Goal: Find specific page/section: Find specific page/section

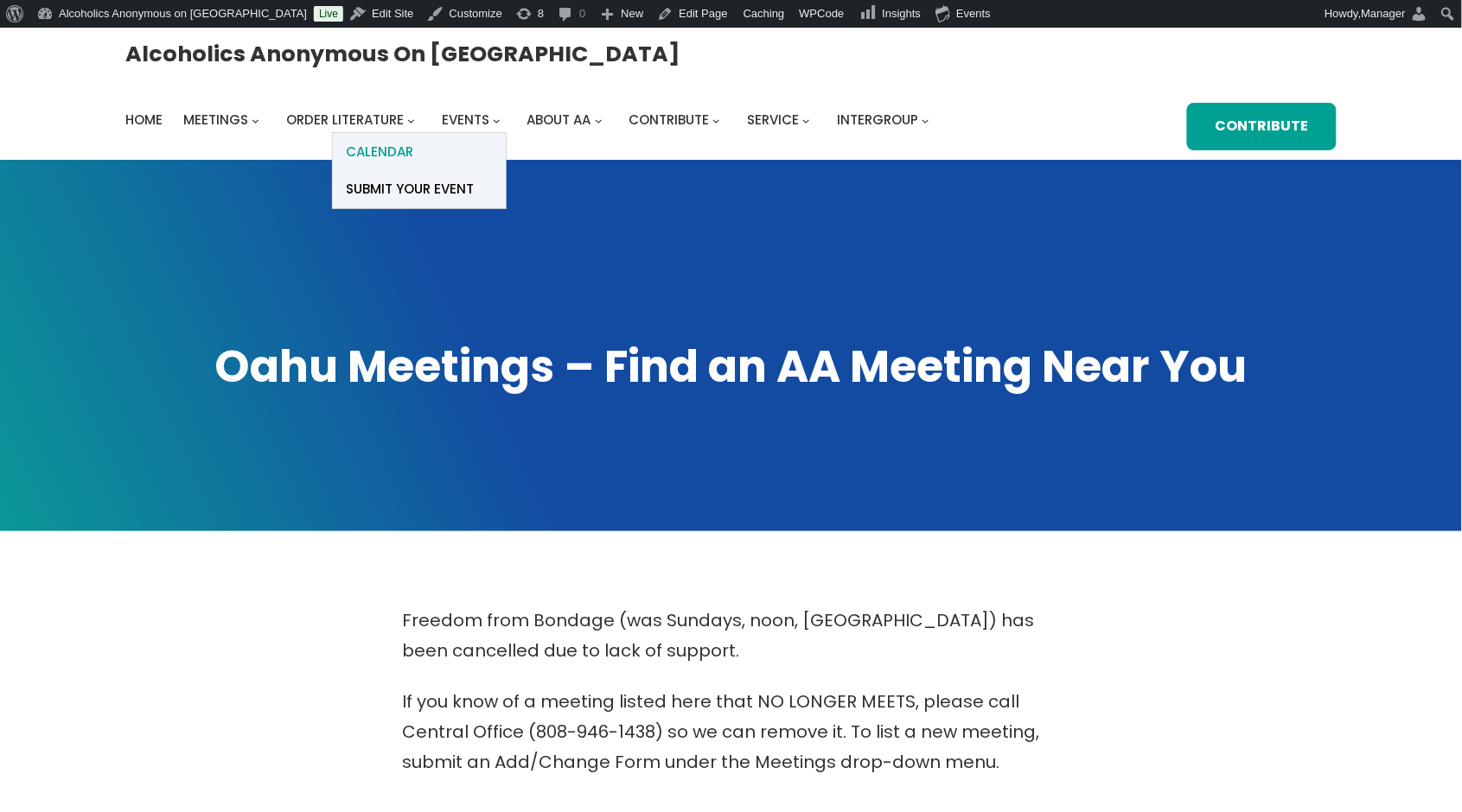
click at [414, 140] on span "Calendar" at bounding box center [379, 153] width 67 height 25
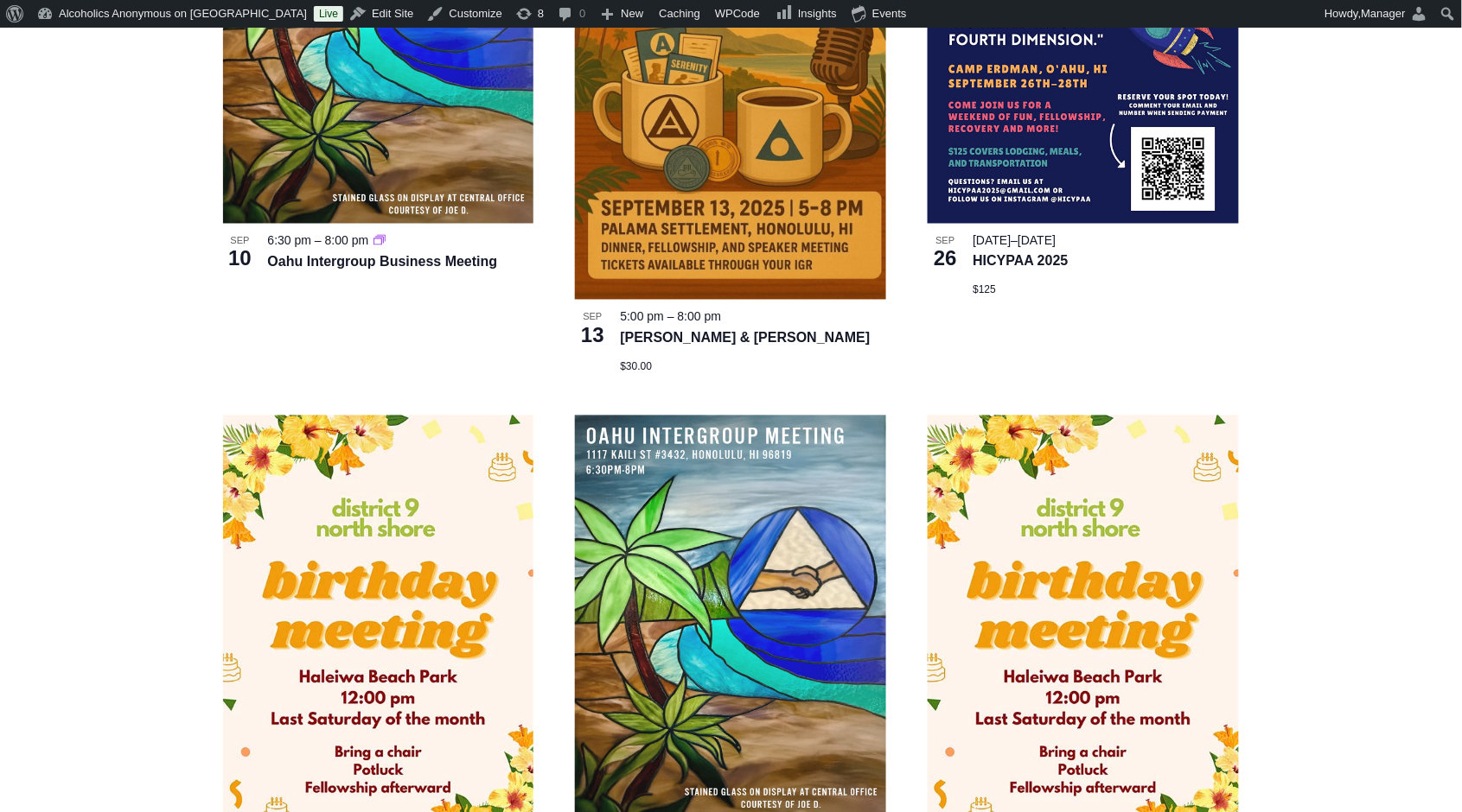
scroll to position [772, 0]
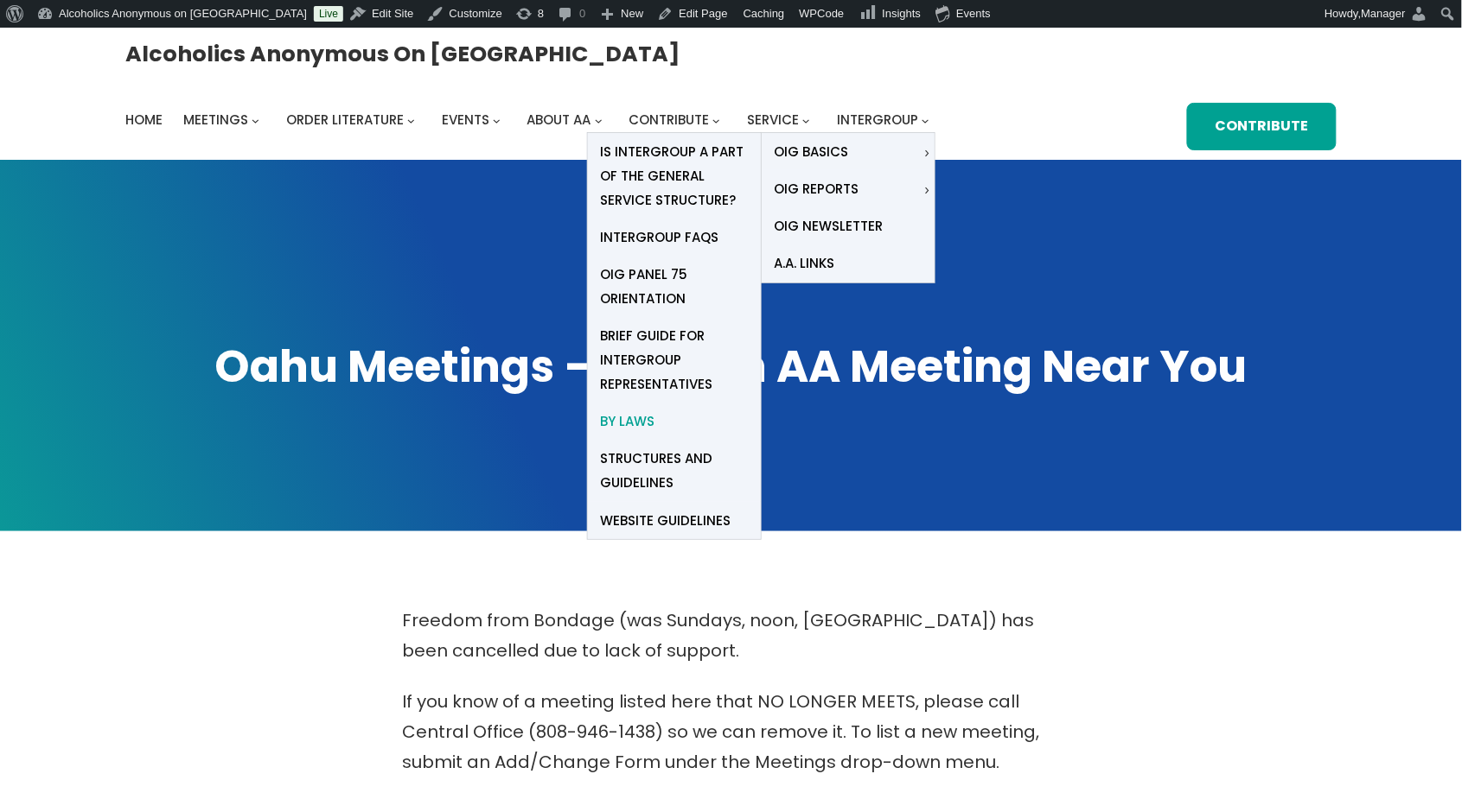
click at [656, 410] on span "By Laws" at bounding box center [627, 422] width 54 height 25
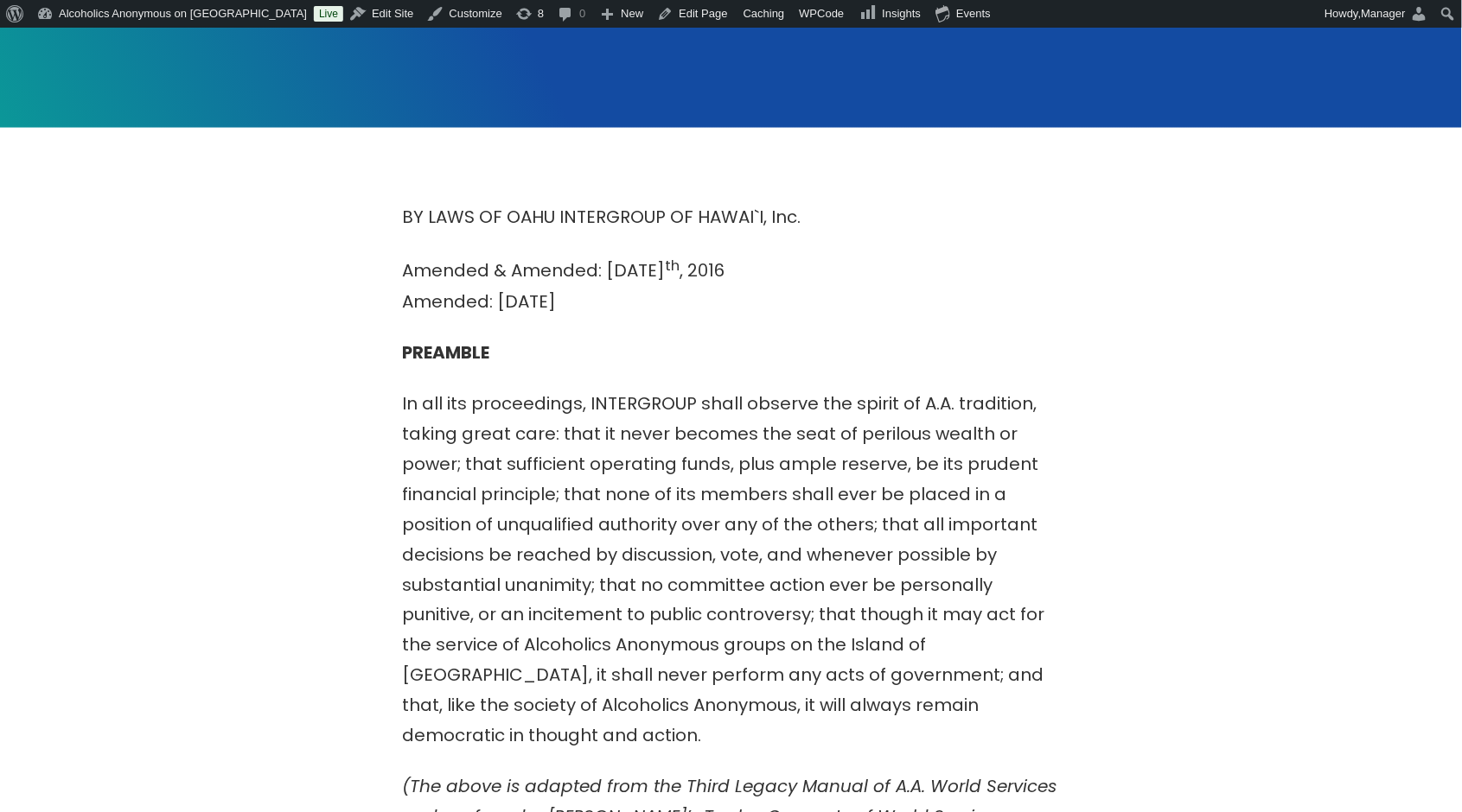
scroll to position [519, 0]
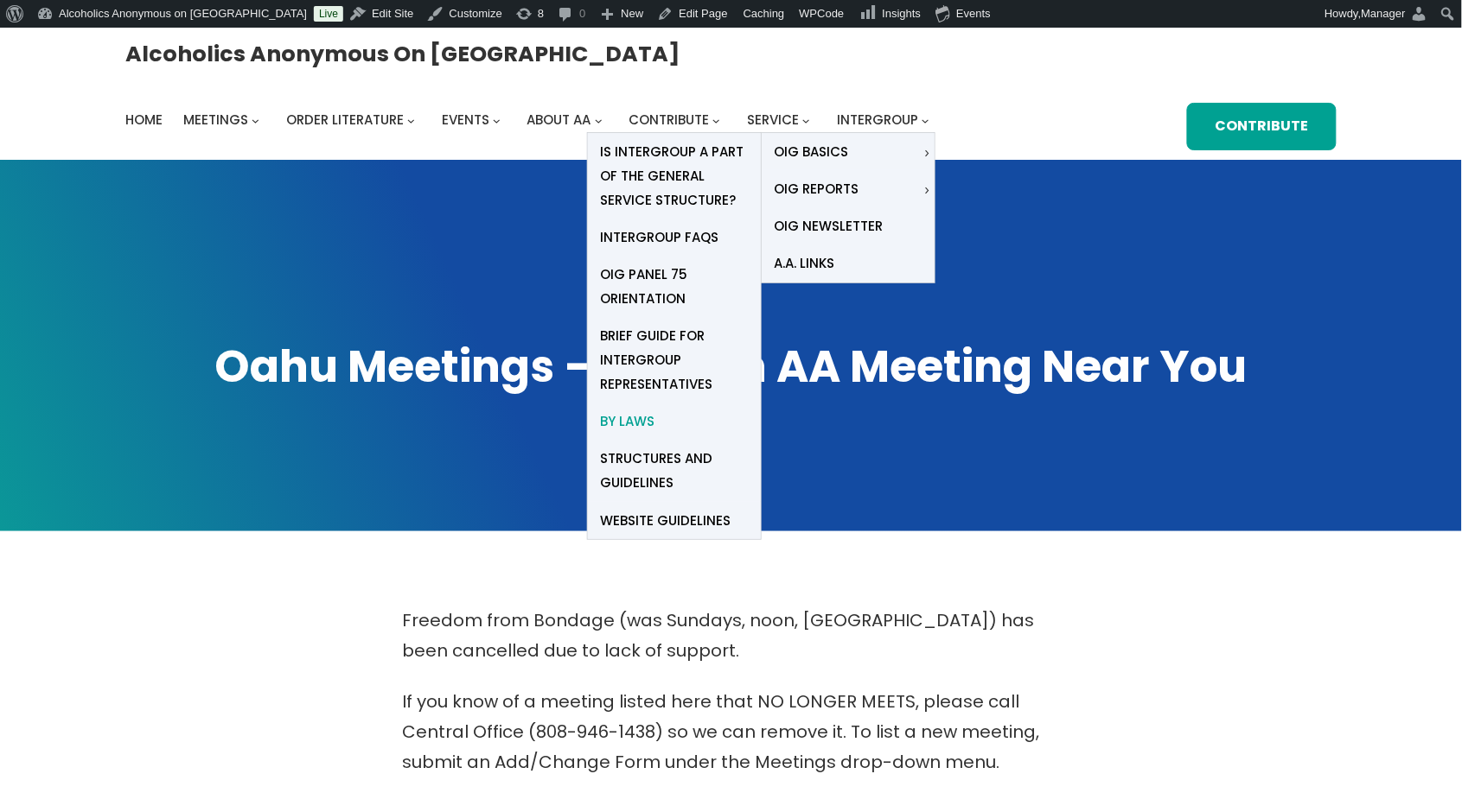
click at [656, 410] on span "By Laws" at bounding box center [627, 422] width 54 height 25
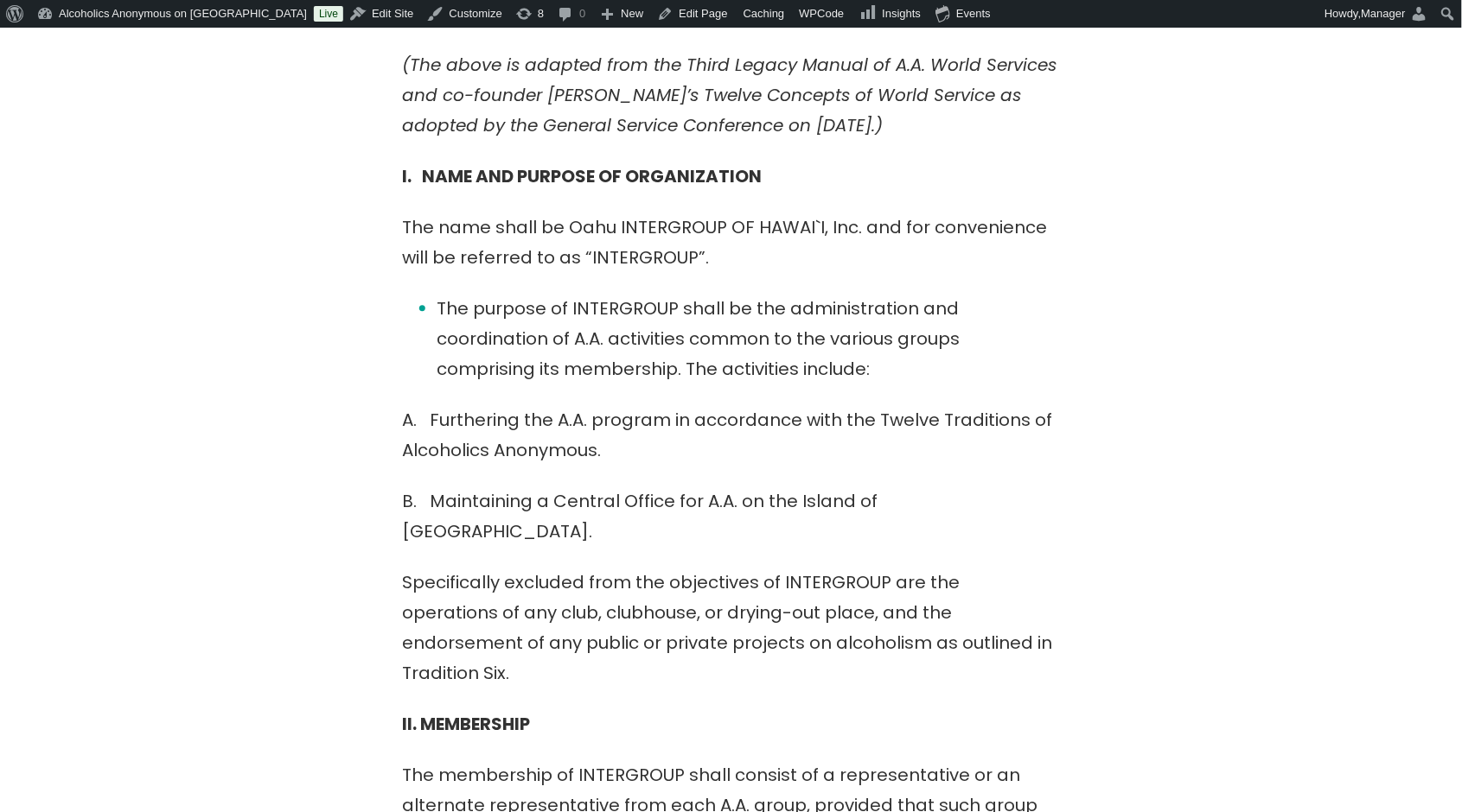
scroll to position [1153, 0]
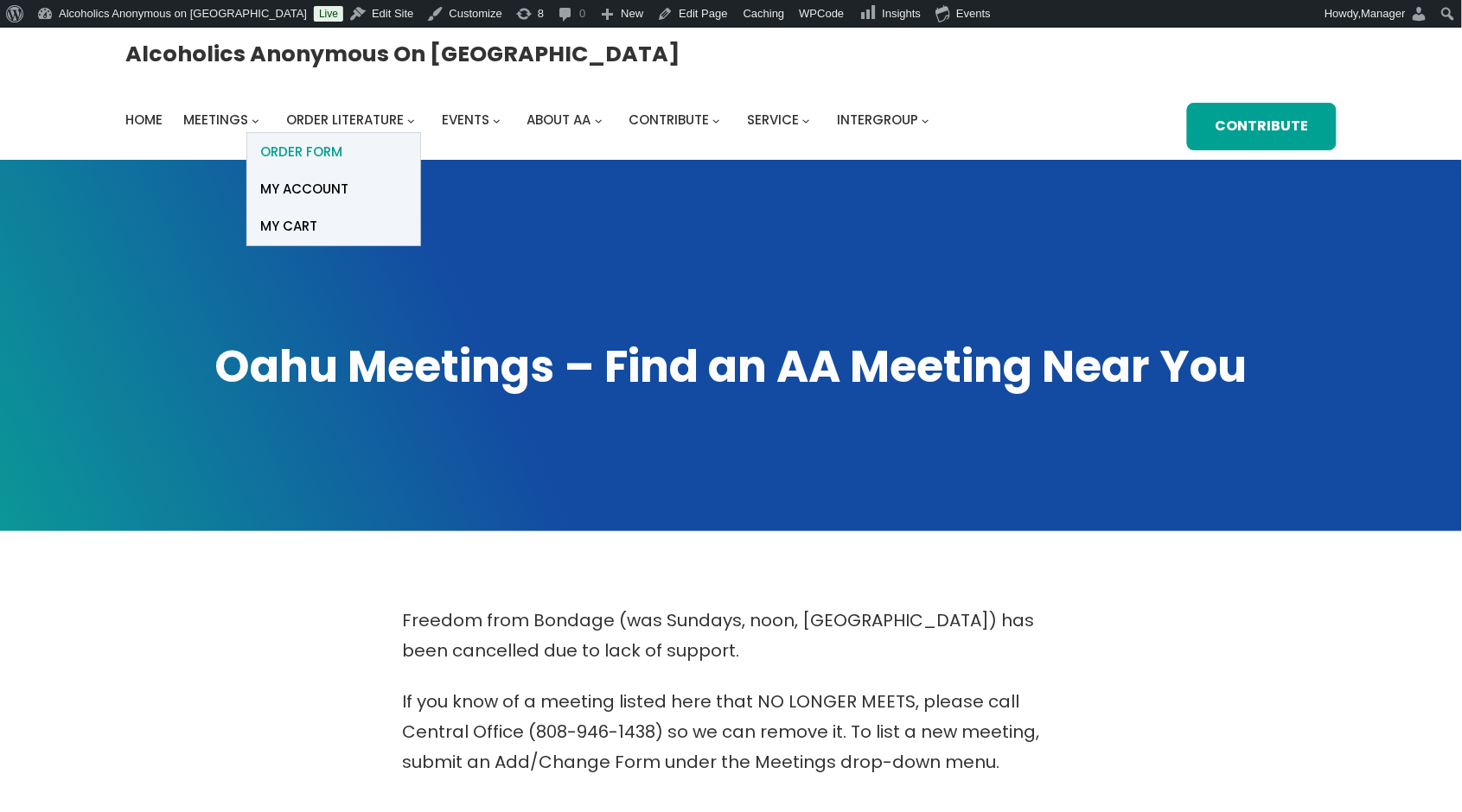
click at [342, 140] on span "ORDER FORM" at bounding box center [301, 153] width 83 height 25
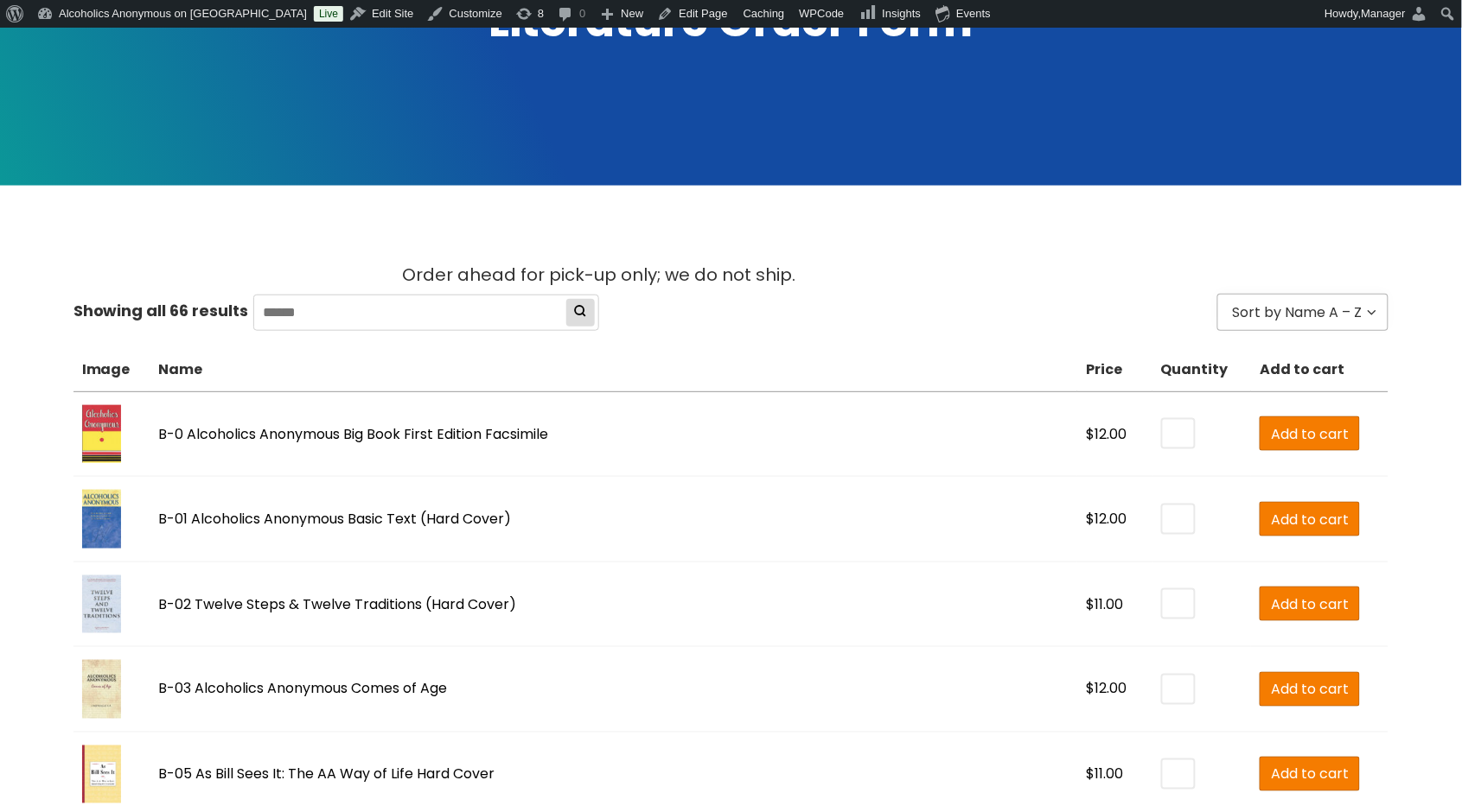
scroll to position [461, 0]
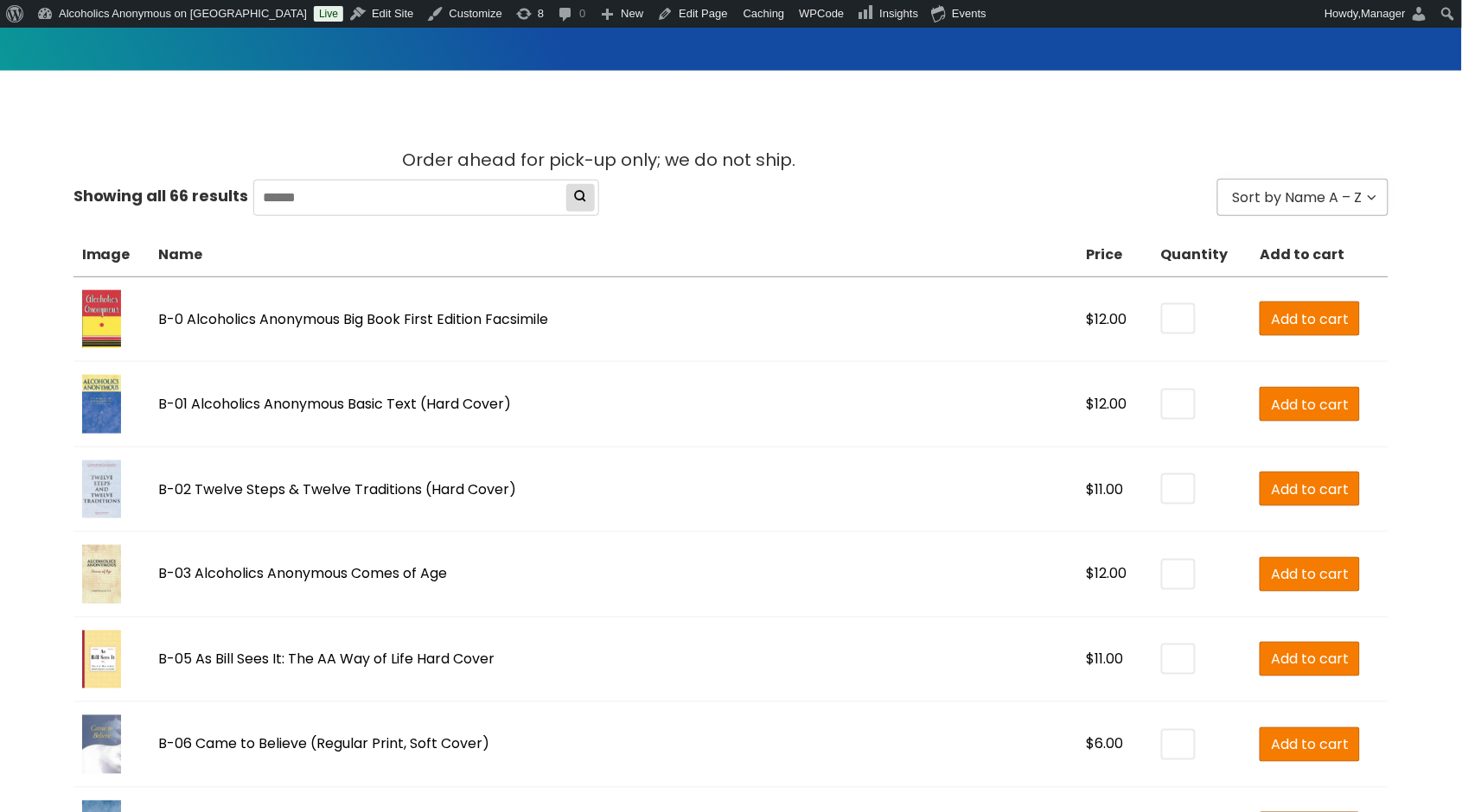
scroll to position [461, 0]
